Goal: Task Accomplishment & Management: Complete application form

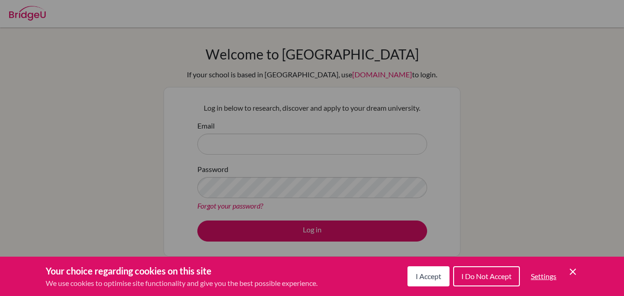
click at [576, 269] on icon "Cookie Control Close Icon" at bounding box center [573, 271] width 11 height 11
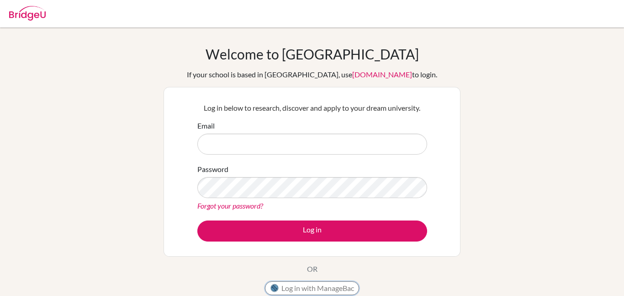
click at [353, 290] on button "Log in with ManageBac" at bounding box center [312, 288] width 94 height 14
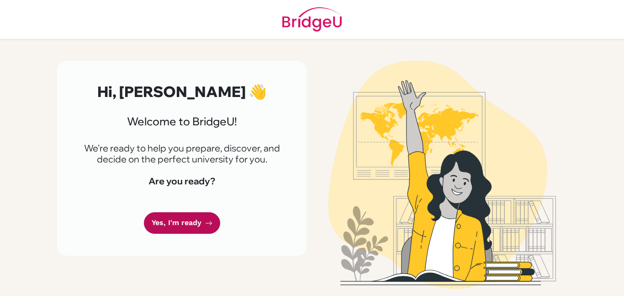
click at [195, 233] on link "Yes, I'm ready" at bounding box center [182, 222] width 76 height 21
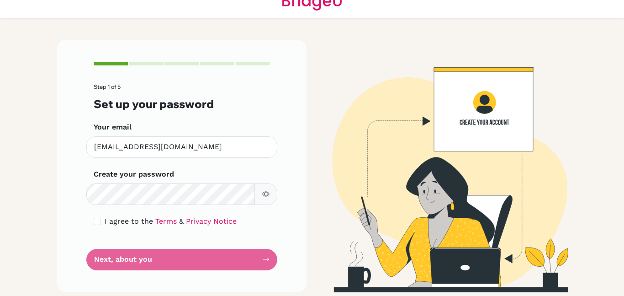
scroll to position [26, 0]
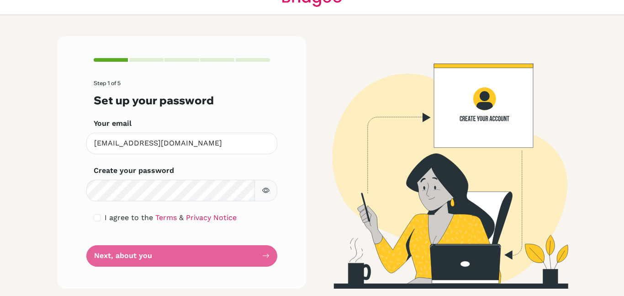
click at [223, 257] on form "Step 1 of 5 Set up your password Your email madcorde@bbis.de Invalid email Crea…" at bounding box center [182, 173] width 176 height 186
click at [270, 255] on div "Step 1 of 5 Set up your password Your email madcorde@bbis.de Invalid email Crea…" at bounding box center [181, 162] width 249 height 252
click at [241, 255] on form "Step 1 of 5 Set up your password Your email madcorde@bbis.de Invalid email Crea…" at bounding box center [182, 173] width 176 height 186
click at [127, 219] on span "I agree to the" at bounding box center [129, 217] width 48 height 9
click at [157, 218] on link "Terms" at bounding box center [165, 217] width 21 height 9
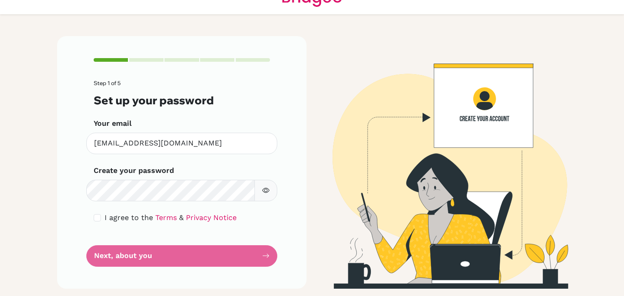
click at [264, 255] on form "Step 1 of 5 Set up your password Your email madcorde@bbis.de Invalid email Crea…" at bounding box center [182, 173] width 176 height 186
click at [274, 187] on button "button" at bounding box center [266, 190] width 23 height 21
click at [195, 259] on form "Step 1 of 5 Set up your password Your email madcorde@bbis.de Invalid email Crea…" at bounding box center [182, 173] width 176 height 186
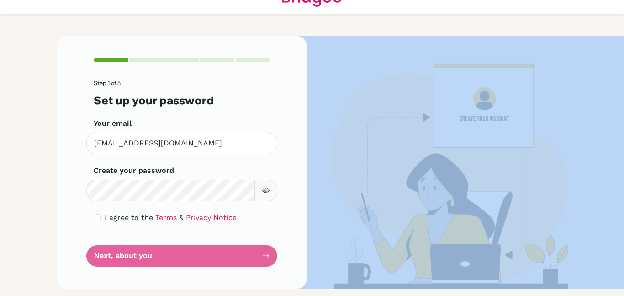
click at [195, 259] on form "Step 1 of 5 Set up your password Your email madcorde@bbis.de Invalid email Crea…" at bounding box center [182, 173] width 176 height 186
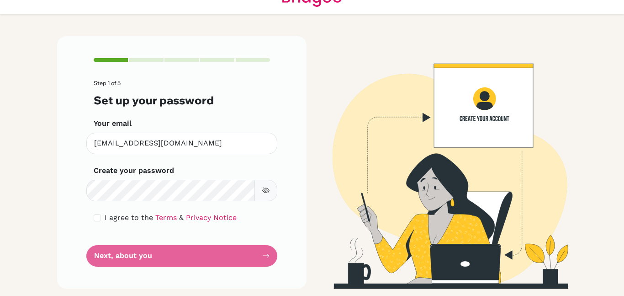
click at [195, 259] on form "Step 1 of 5 Set up your password Your email madcorde@bbis.de Invalid email Crea…" at bounding box center [182, 173] width 176 height 186
click at [96, 218] on input "checkbox" at bounding box center [97, 217] width 7 height 7
checkbox input "true"
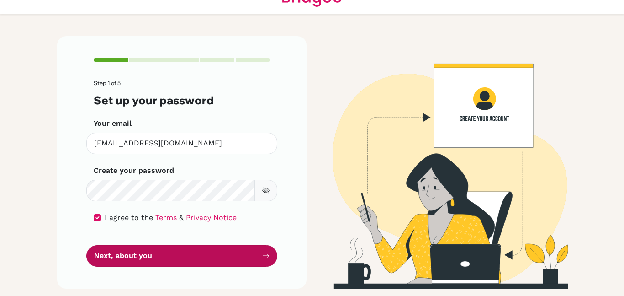
click at [116, 254] on button "Next, about you" at bounding box center [181, 255] width 191 height 21
